Goal: Transaction & Acquisition: Download file/media

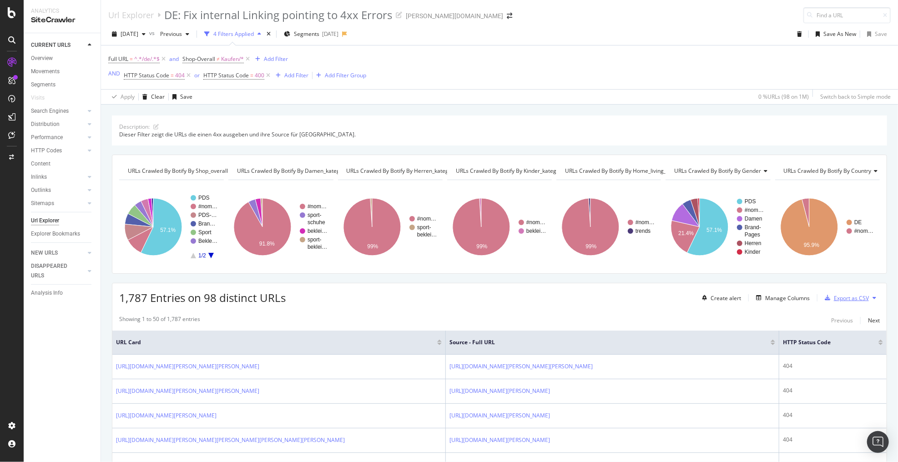
click at [834, 297] on div "Export as CSV" at bounding box center [851, 298] width 35 height 8
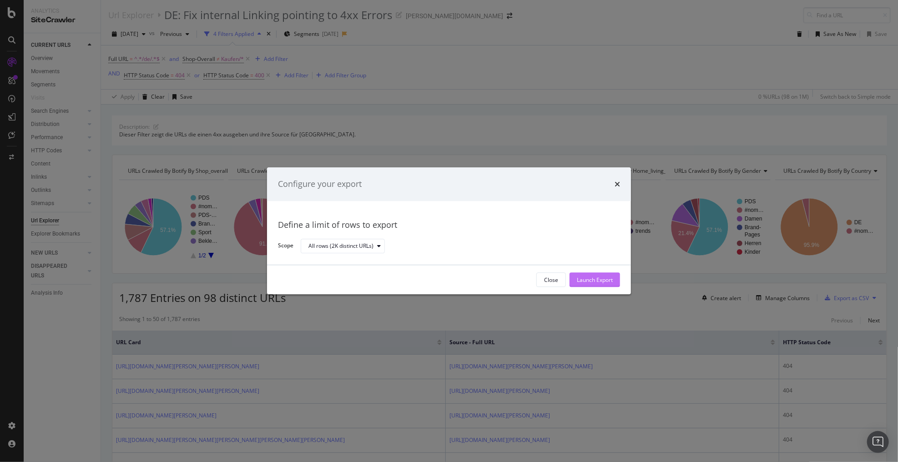
click at [580, 280] on div "Launch Export" at bounding box center [595, 280] width 36 height 8
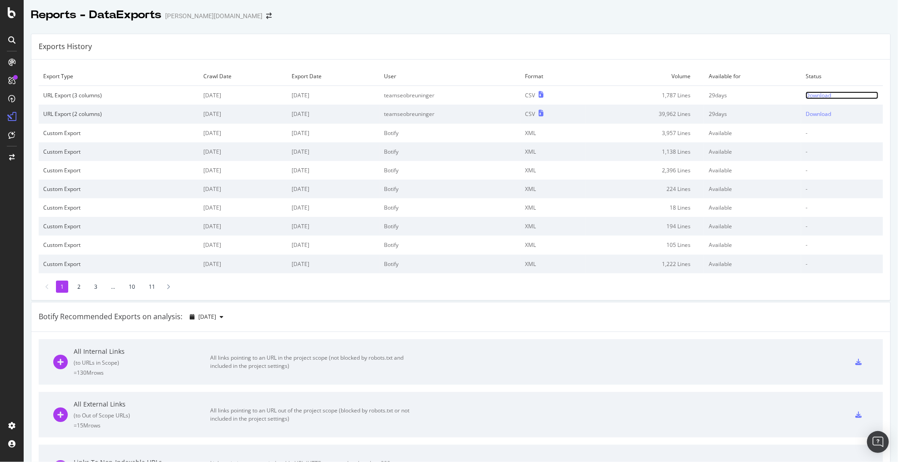
click at [810, 95] on div "Download" at bounding box center [818, 95] width 25 height 8
click at [758, 21] on div "Reports - DataExports breuninger.com" at bounding box center [461, 11] width 875 height 23
